Goal: Information Seeking & Learning: Learn about a topic

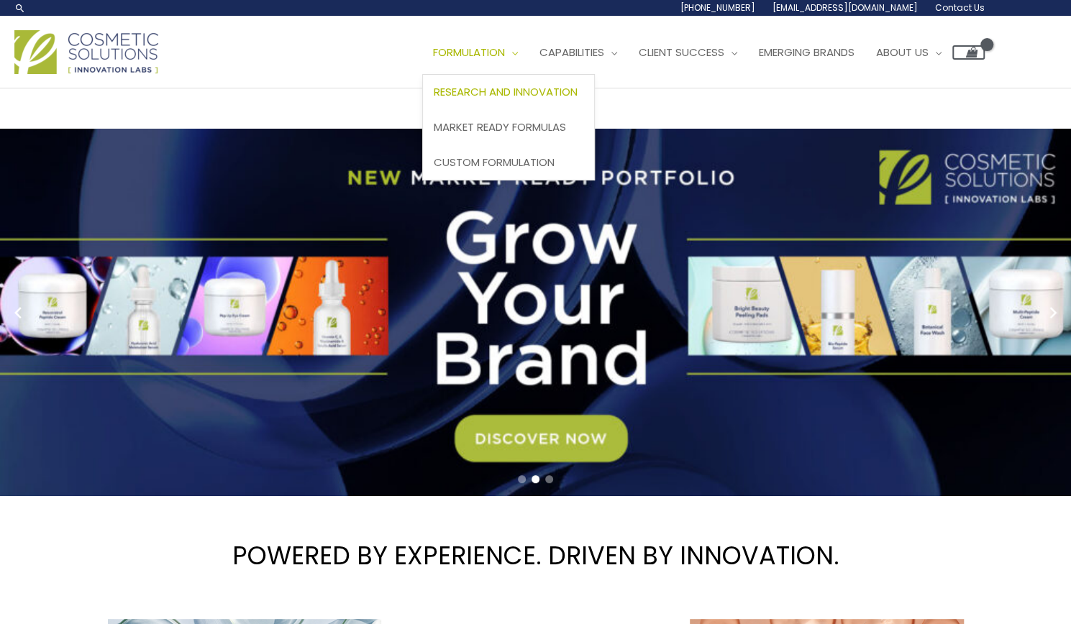
click at [434, 99] on span "Research and Innovation" at bounding box center [506, 91] width 144 height 15
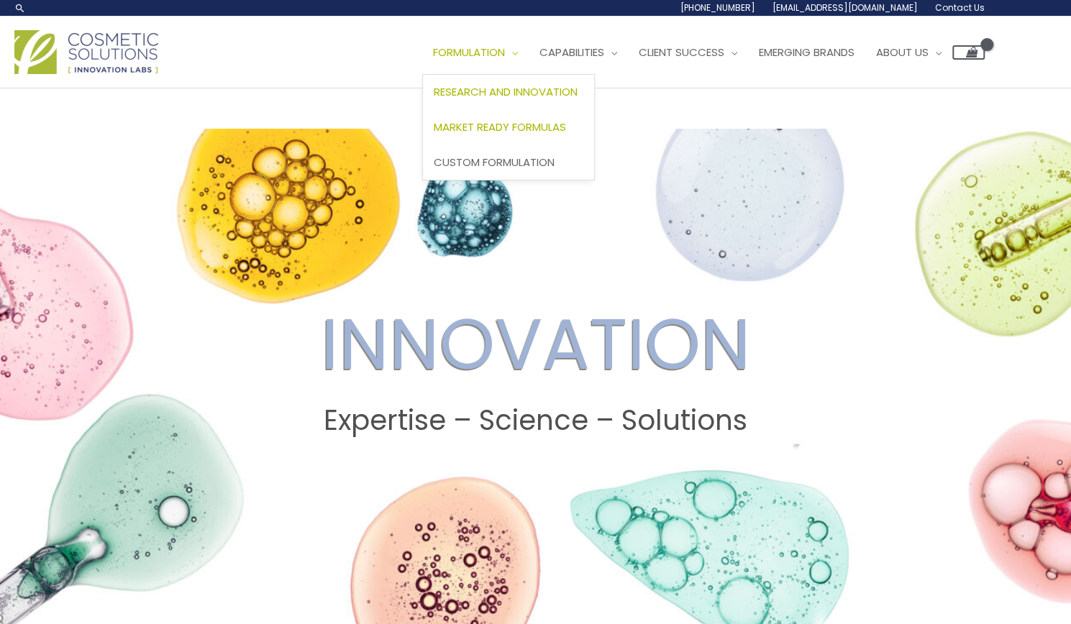
click at [434, 135] on span "Market Ready Formulas" at bounding box center [500, 126] width 132 height 15
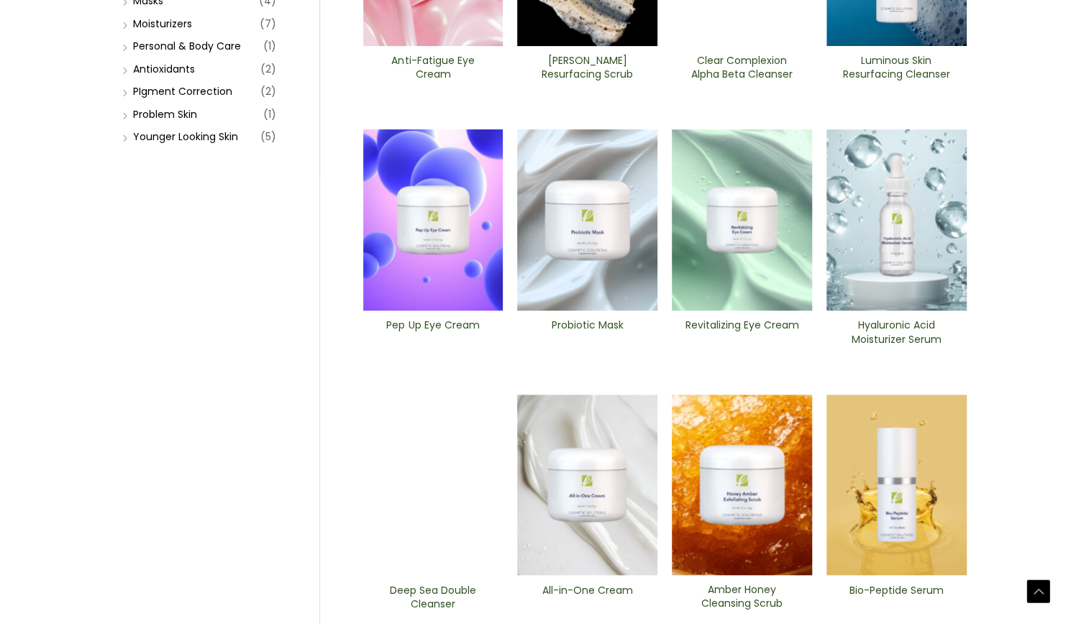
scroll to position [352, 0]
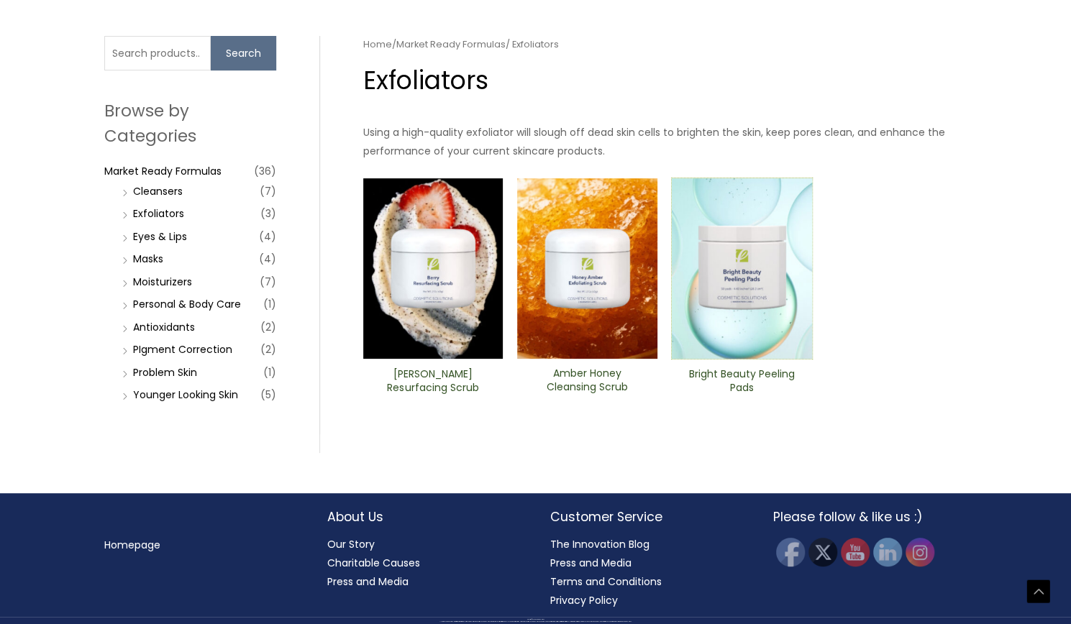
scroll to position [413, 0]
click at [147, 357] on link "PIgment Correction" at bounding box center [182, 349] width 99 height 14
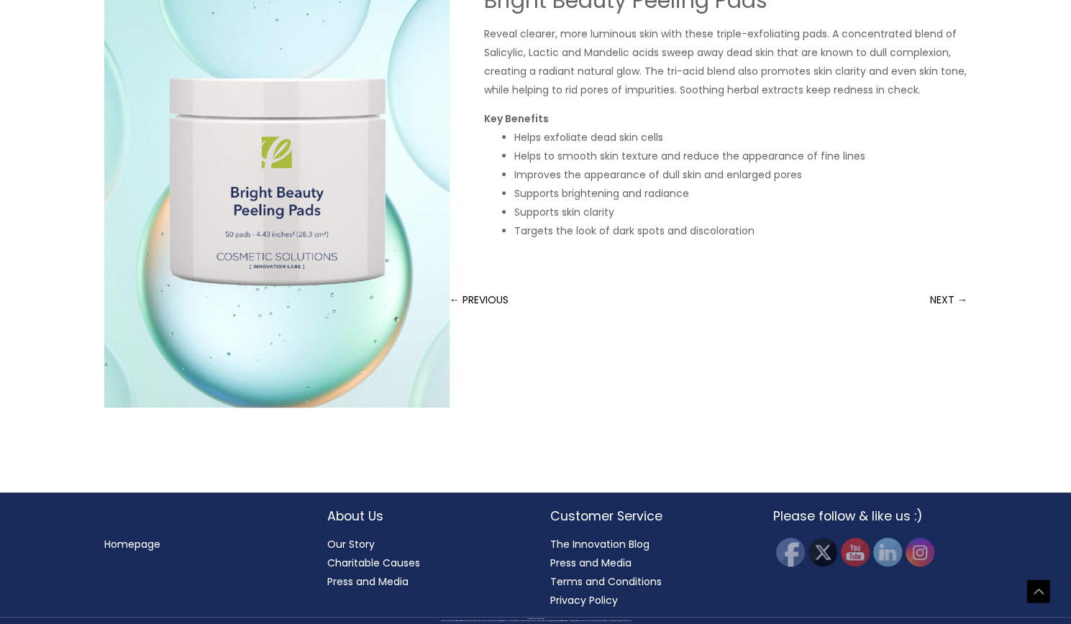
scroll to position [576, 0]
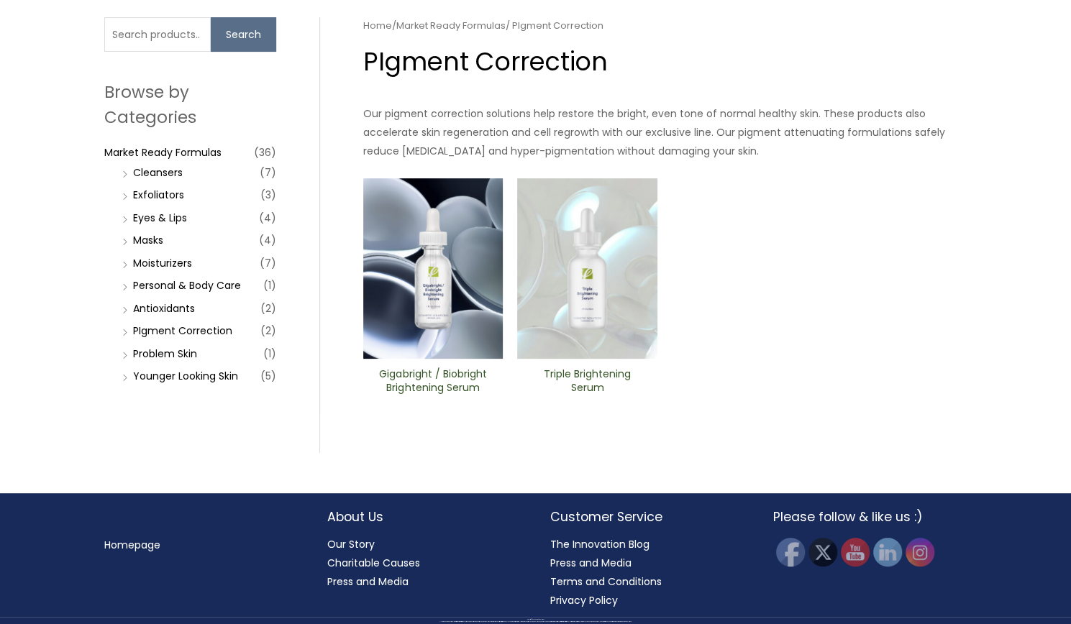
scroll to position [145, 0]
click at [145, 52] on input "Search for:" at bounding box center [157, 34] width 106 height 35
type input "peeling"
click at [211, 17] on button "Search" at bounding box center [243, 34] width 65 height 35
